Goal: Transaction & Acquisition: Obtain resource

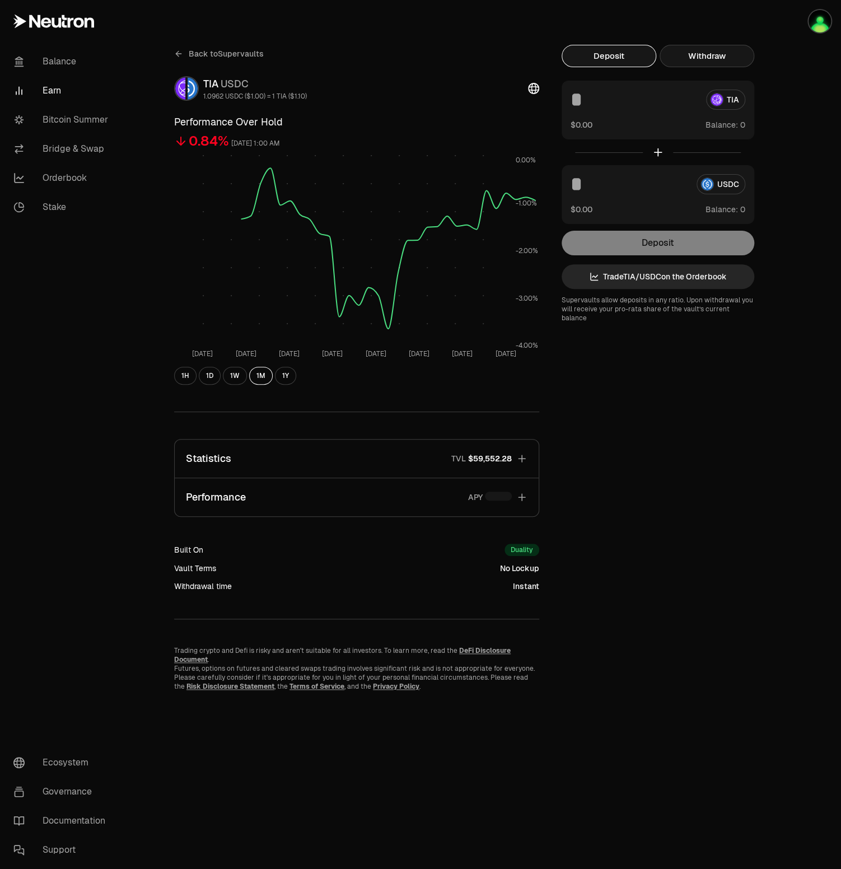
drag, startPoint x: 0, startPoint y: 0, endPoint x: 705, endPoint y: 51, distance: 707.1
click at [705, 51] on button "Withdraw" at bounding box center [706, 56] width 95 height 22
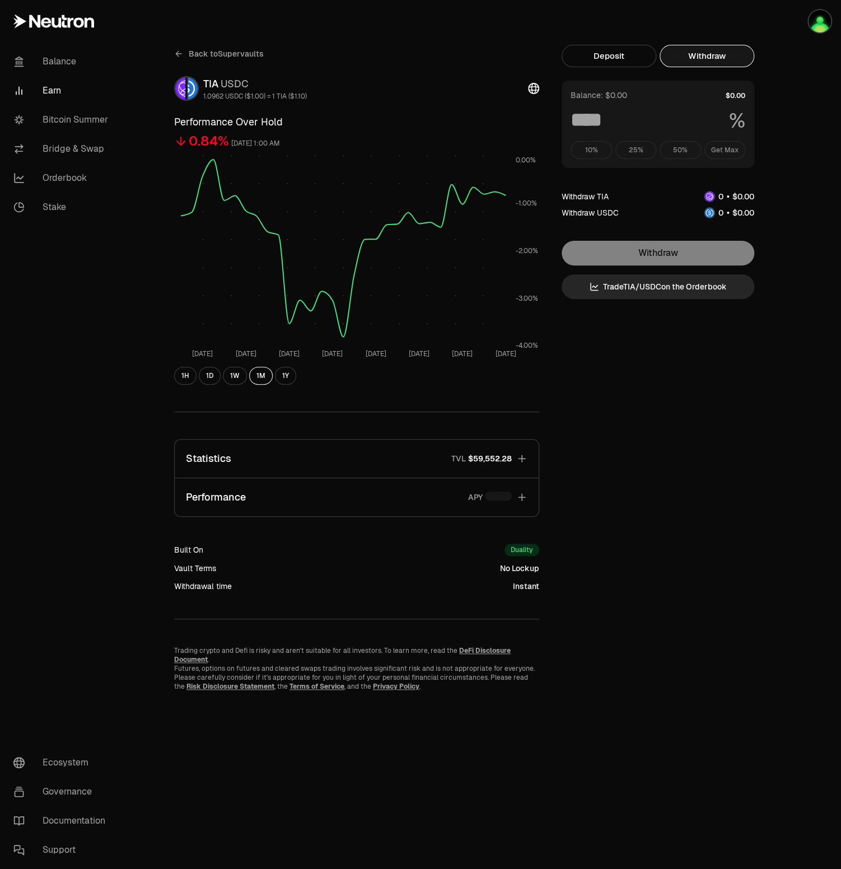
click at [725, 151] on div "10% 25% 50% Get Max" at bounding box center [657, 150] width 175 height 18
click at [742, 430] on div "Back to Supervaults TIA USDC 1.0962 USDC ($1.00) = 1 TIA ($1.10) Performance Ov…" at bounding box center [483, 368] width 645 height 646
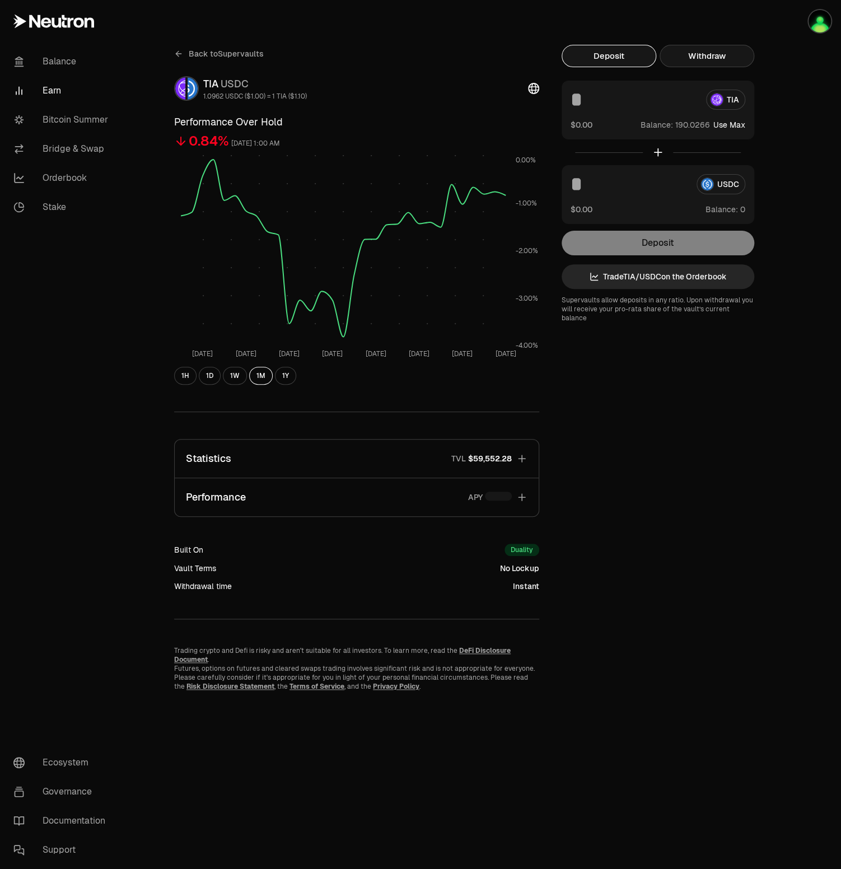
click at [734, 53] on button "Withdraw" at bounding box center [706, 56] width 95 height 22
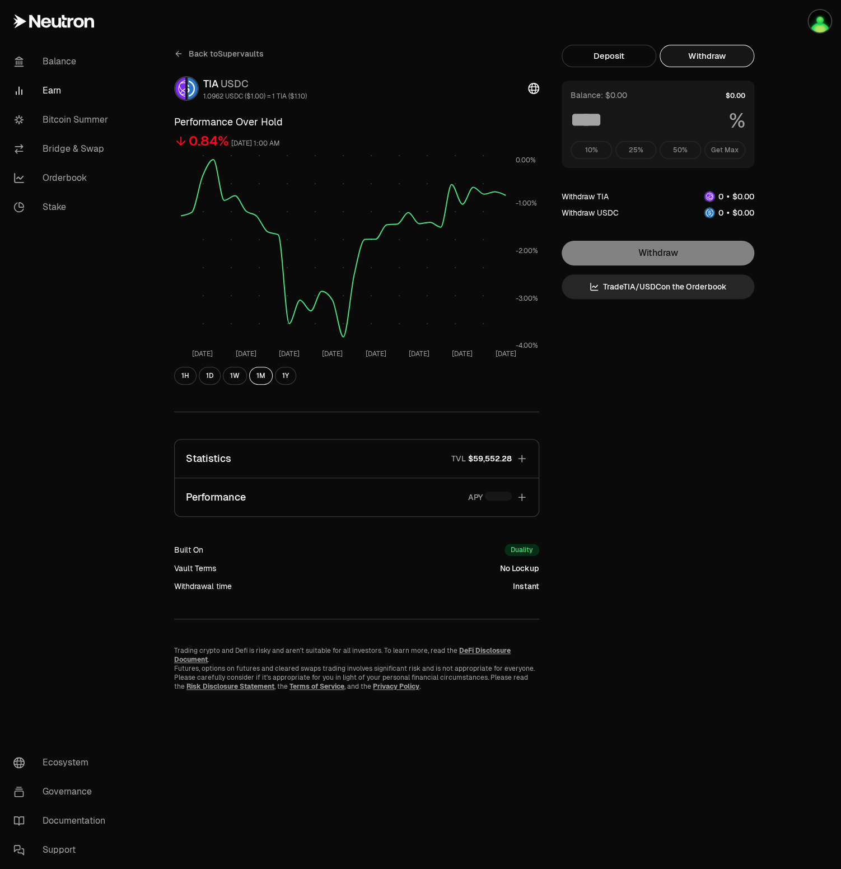
click at [722, 146] on div "10% 25% 50% Get Max" at bounding box center [657, 150] width 175 height 18
click at [722, 148] on div "10% 25% 50% Get Max" at bounding box center [657, 150] width 175 height 18
click at [815, 14] on img "button" at bounding box center [819, 21] width 22 height 22
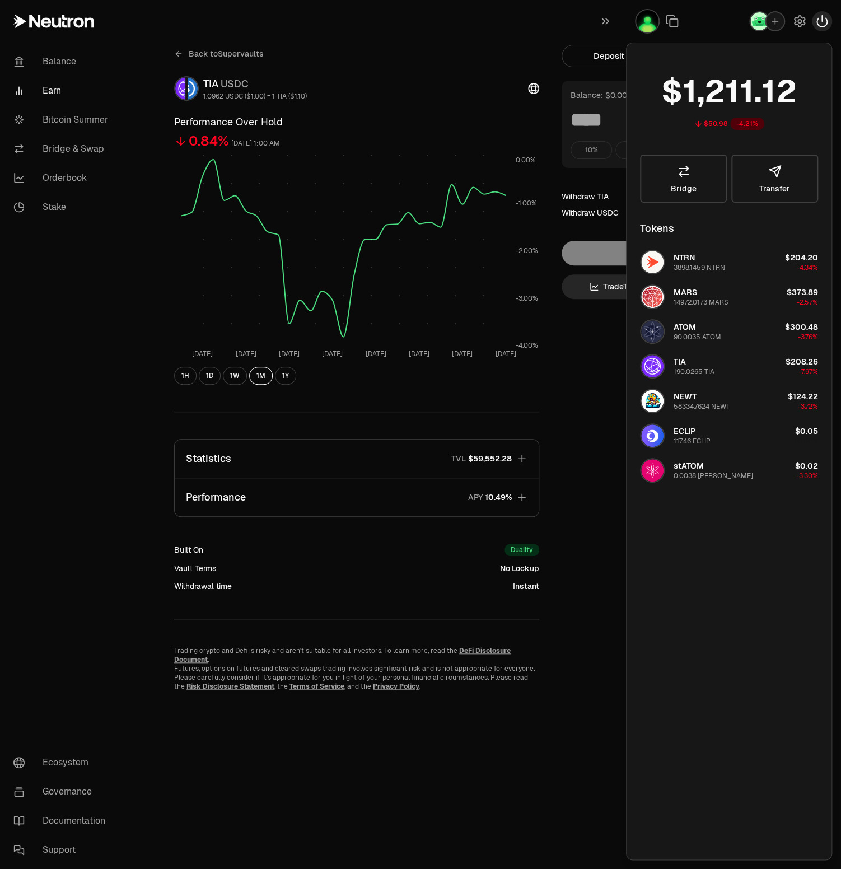
click at [819, 26] on icon "button" at bounding box center [822, 21] width 10 height 11
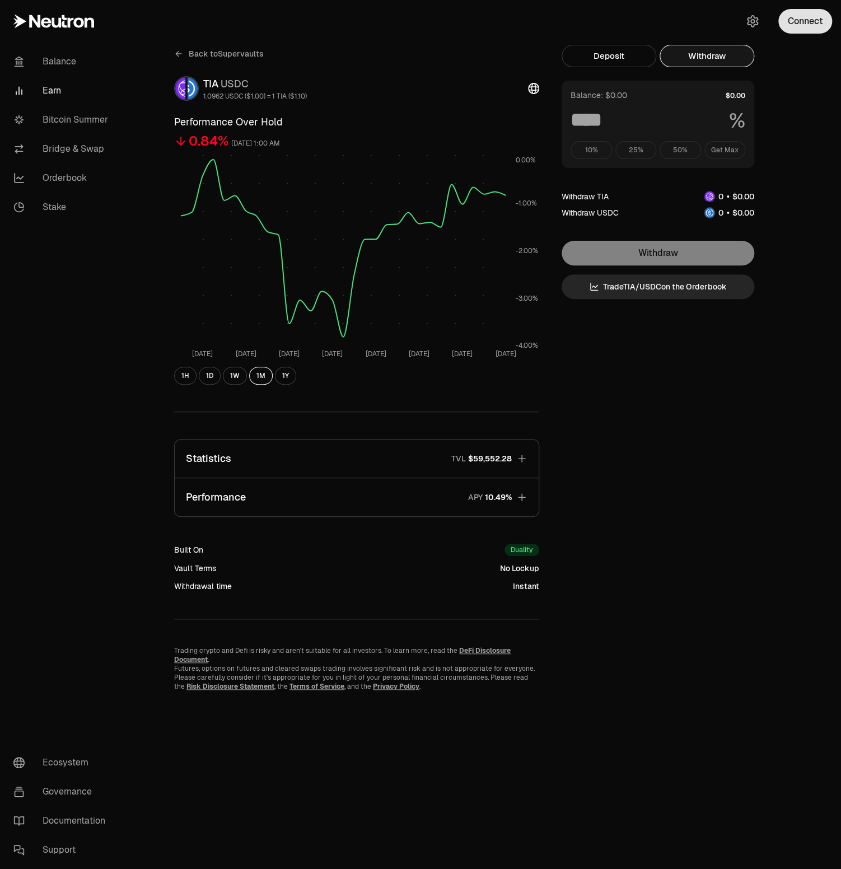
click at [793, 18] on button "Connect" at bounding box center [805, 21] width 54 height 25
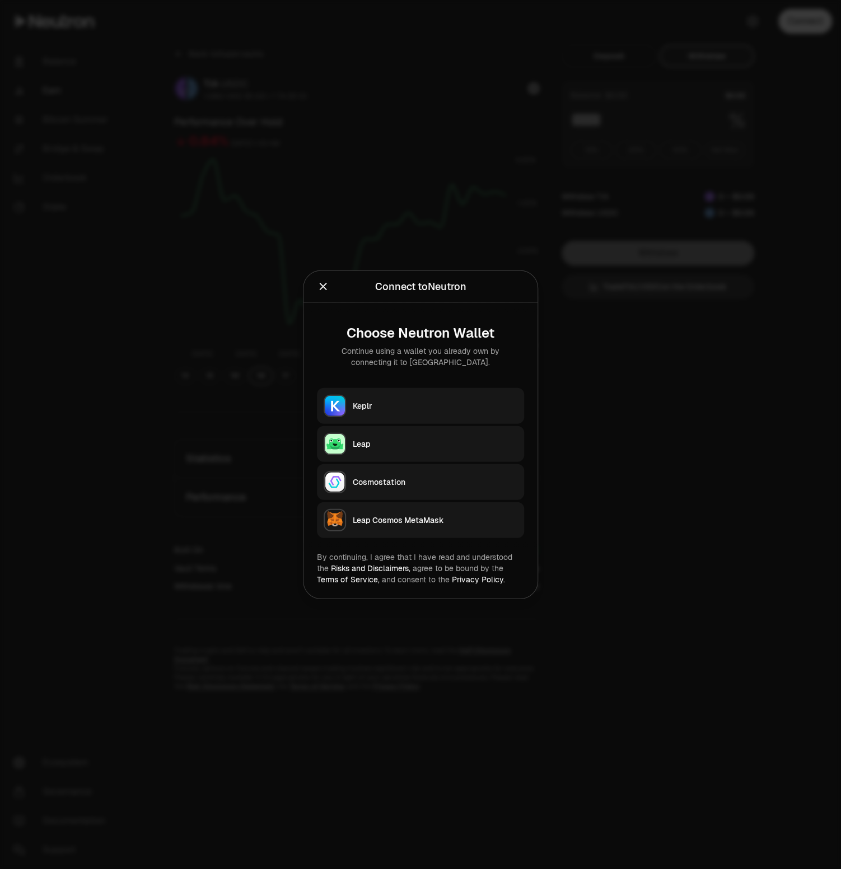
click at [383, 441] on div "Leap" at bounding box center [435, 443] width 165 height 11
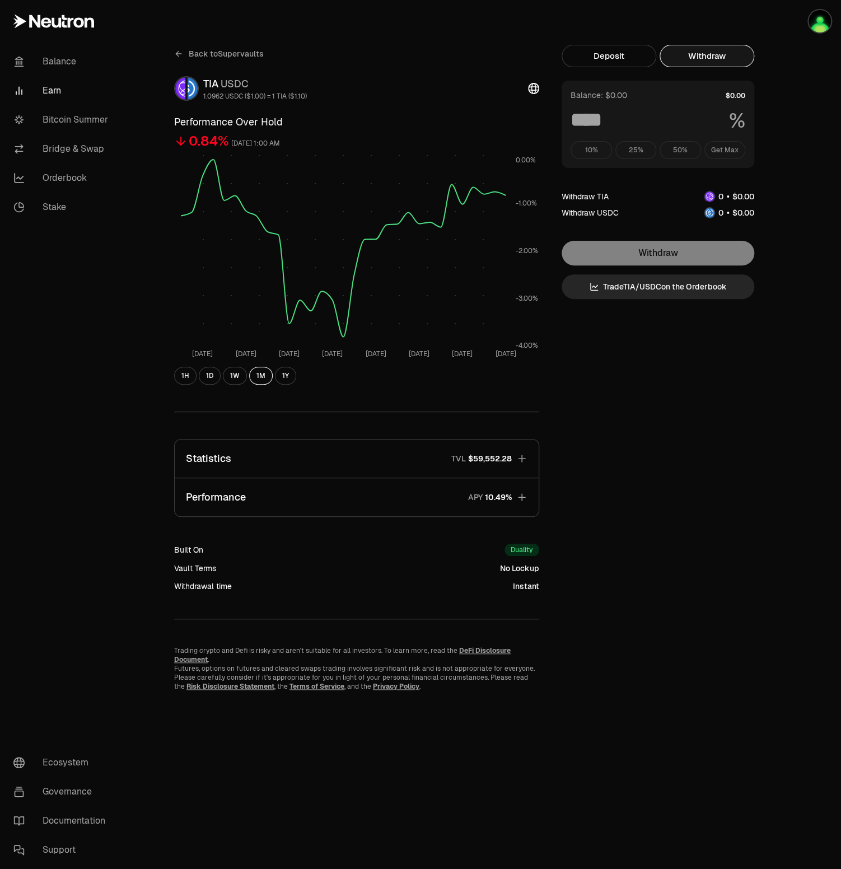
click at [817, 109] on div "Back to Supervaults TIA USDC 1.0962 USDC ($1.00) = 1 TIA ($1.10) Performance Ov…" at bounding box center [483, 434] width 672 height 869
click at [600, 56] on button "Deposit" at bounding box center [608, 56] width 95 height 22
click at [707, 54] on button "Withdraw" at bounding box center [706, 56] width 95 height 22
click at [725, 148] on div "10% 25% 50% Get Max" at bounding box center [657, 150] width 175 height 18
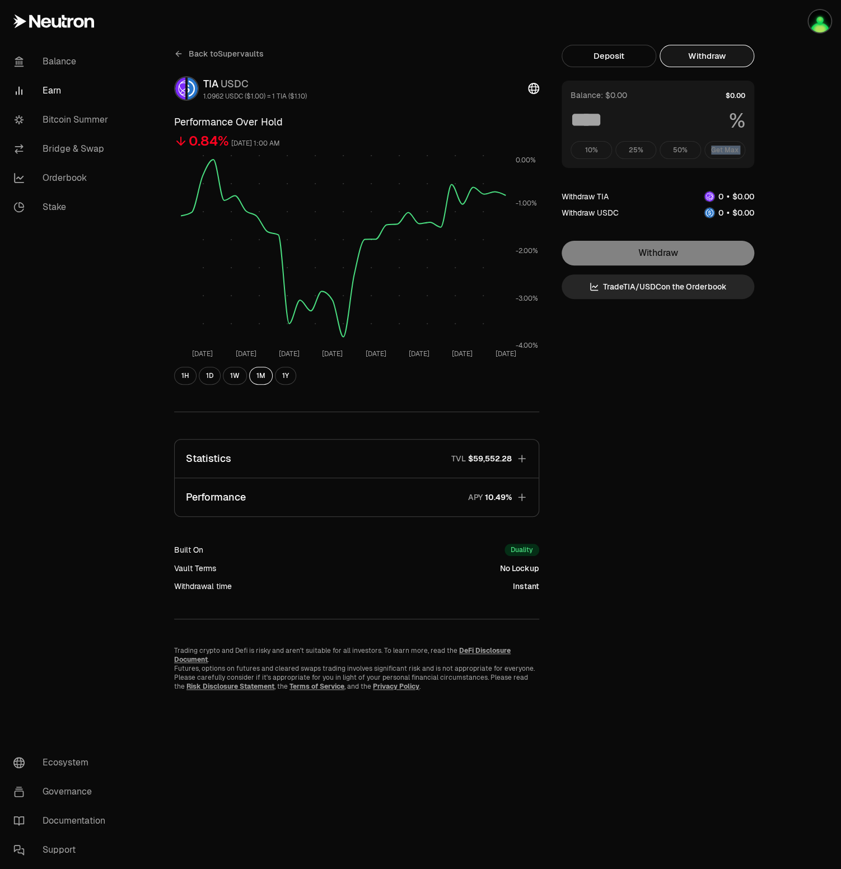
click at [725, 148] on div "10% 25% 50% Get Max" at bounding box center [657, 150] width 175 height 18
click at [816, 25] on img "button" at bounding box center [819, 21] width 22 height 22
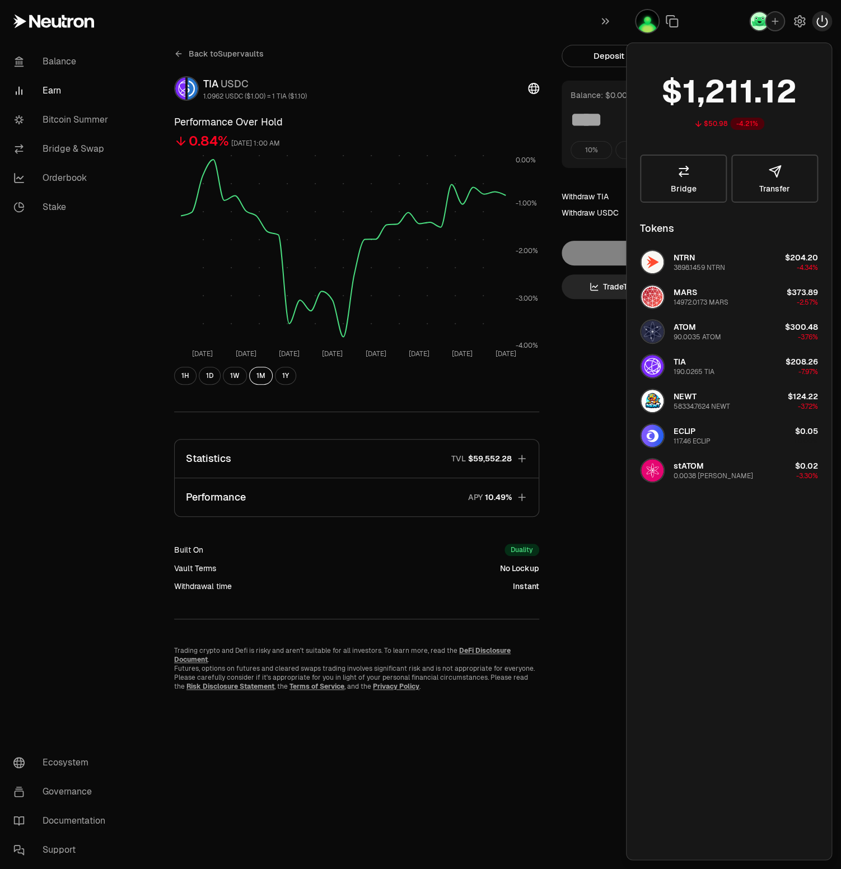
click at [824, 25] on icon "button" at bounding box center [821, 21] width 13 height 13
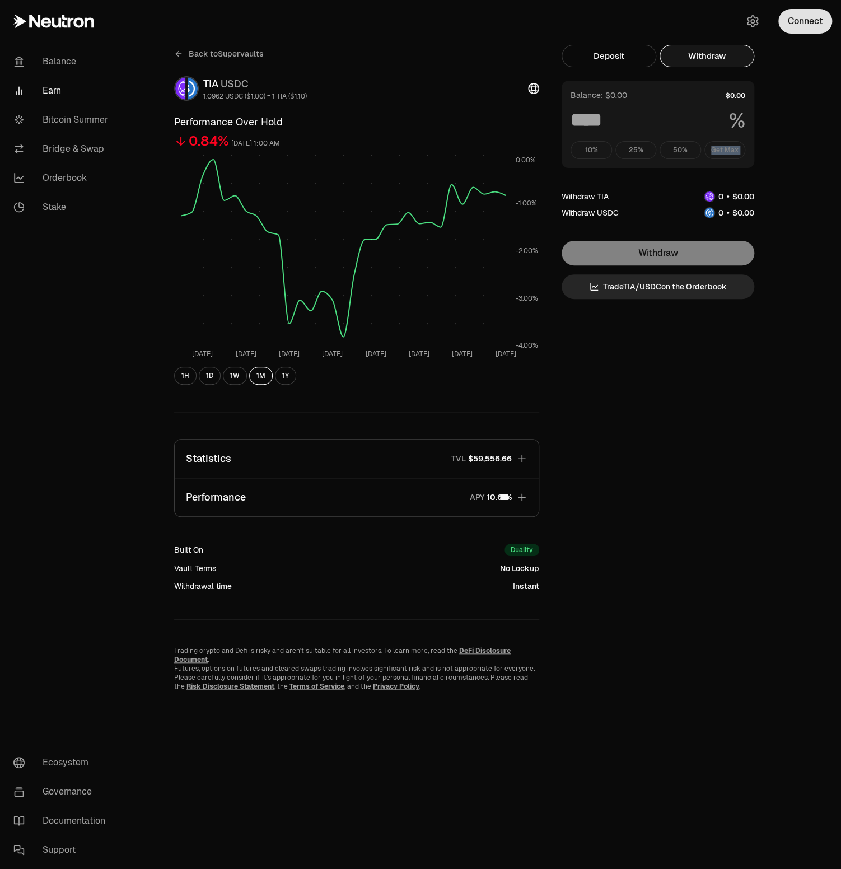
click at [789, 12] on button "Connect" at bounding box center [805, 21] width 54 height 25
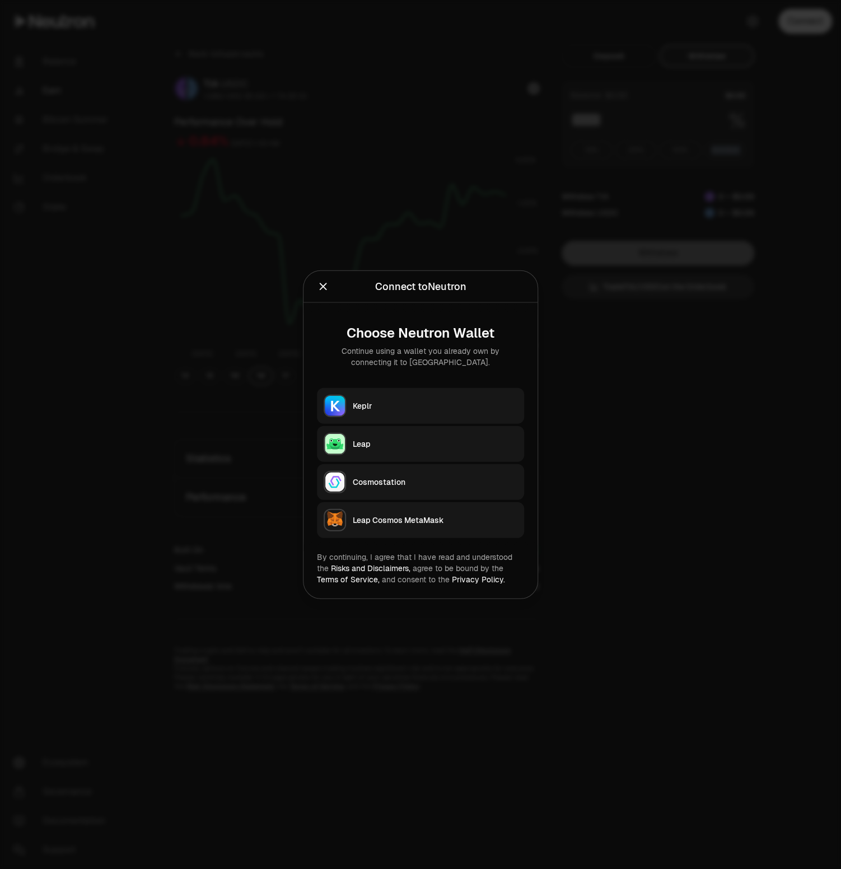
click at [354, 409] on div "Keplr" at bounding box center [435, 405] width 165 height 11
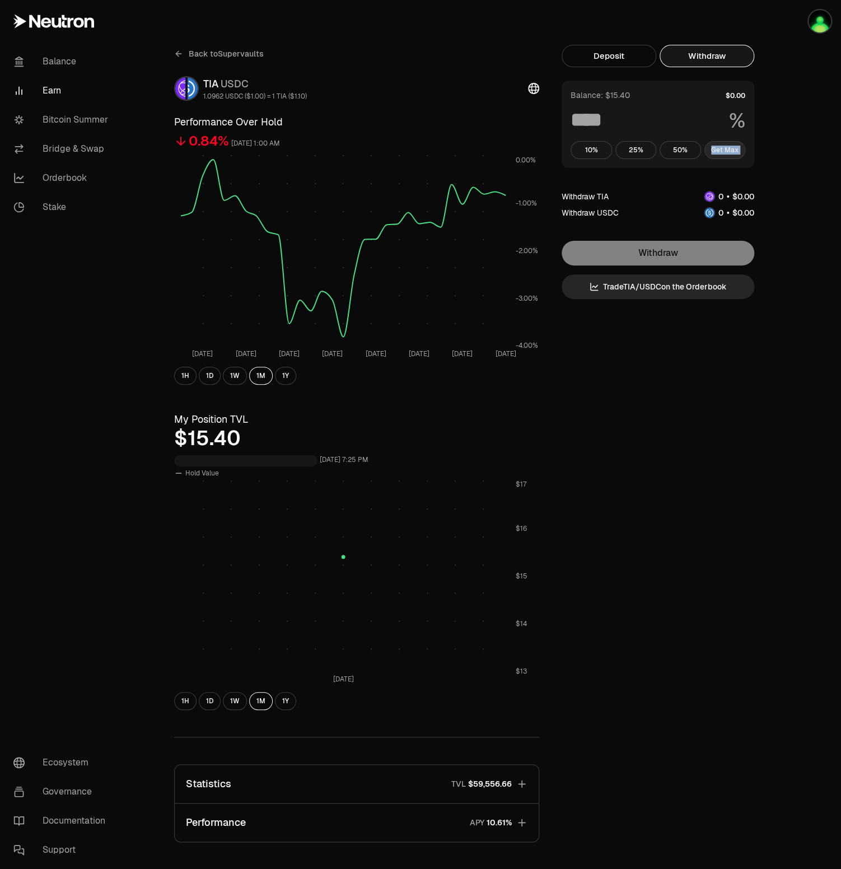
click at [722, 150] on button "Get Max" at bounding box center [724, 150] width 41 height 18
type input "***"
